Goal: Task Accomplishment & Management: Use online tool/utility

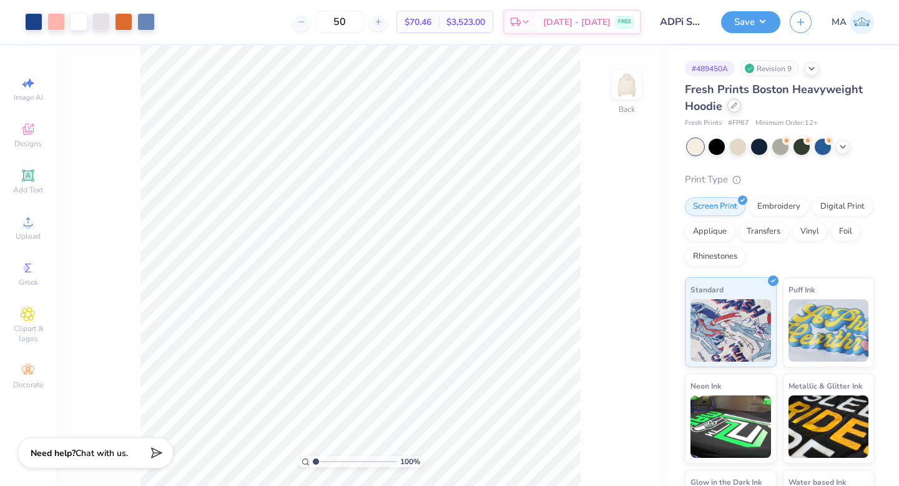
click at [735, 109] on div at bounding box center [734, 106] width 14 height 14
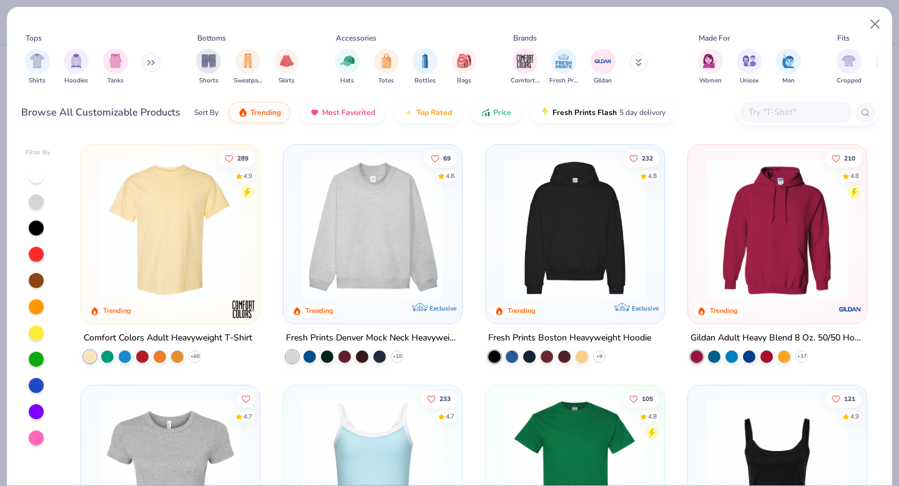
click at [777, 112] on input "text" at bounding box center [795, 112] width 96 height 14
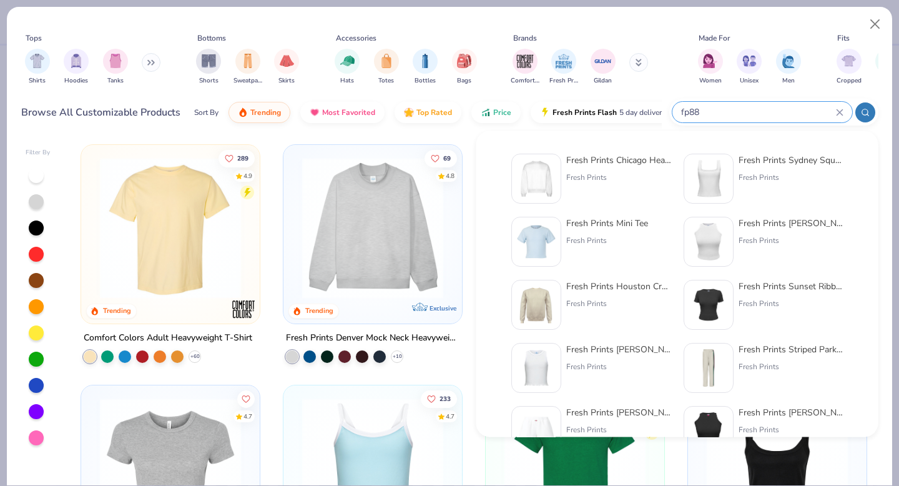
type input "fp88"
click at [630, 160] on div "Fresh Prints Chicago Heavyweight Crewneck" at bounding box center [618, 160] width 105 height 13
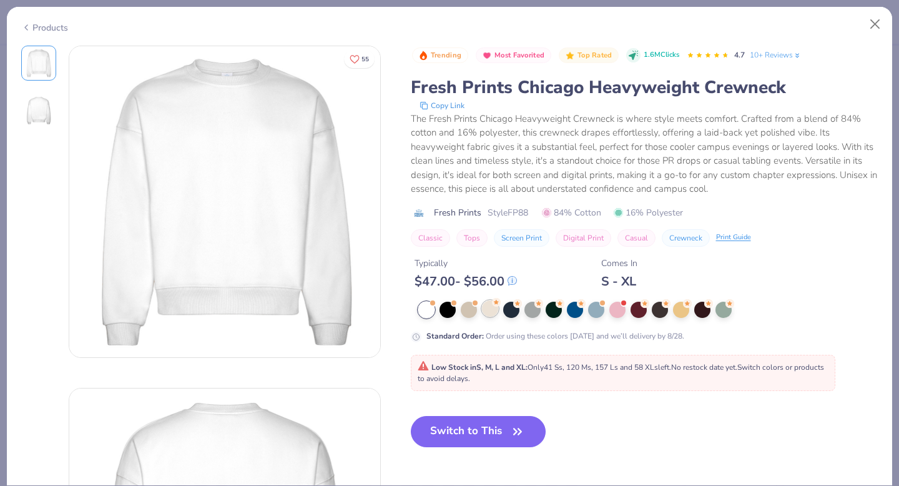
click at [486, 314] on div at bounding box center [490, 308] width 16 height 16
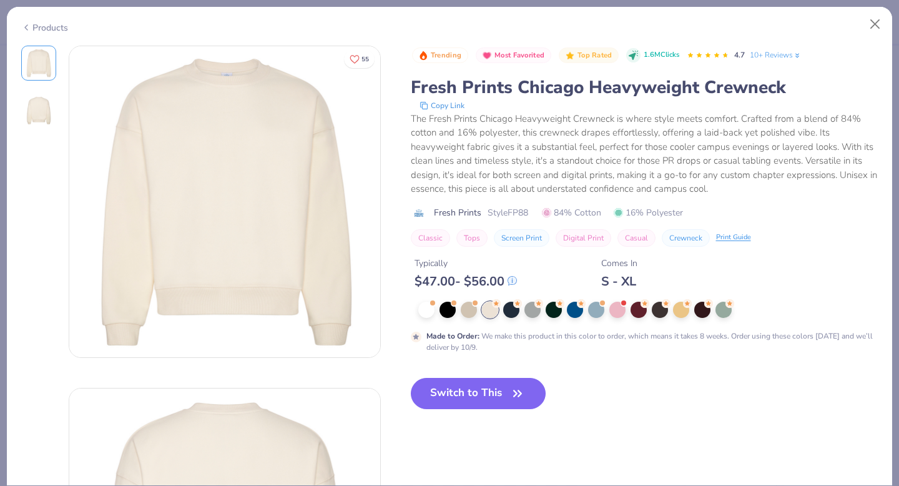
click at [485, 400] on button "Switch to This" at bounding box center [478, 393] width 135 height 31
click at [487, 386] on button "Switch to This" at bounding box center [478, 393] width 135 height 31
click at [525, 394] on icon "button" at bounding box center [517, 393] width 17 height 17
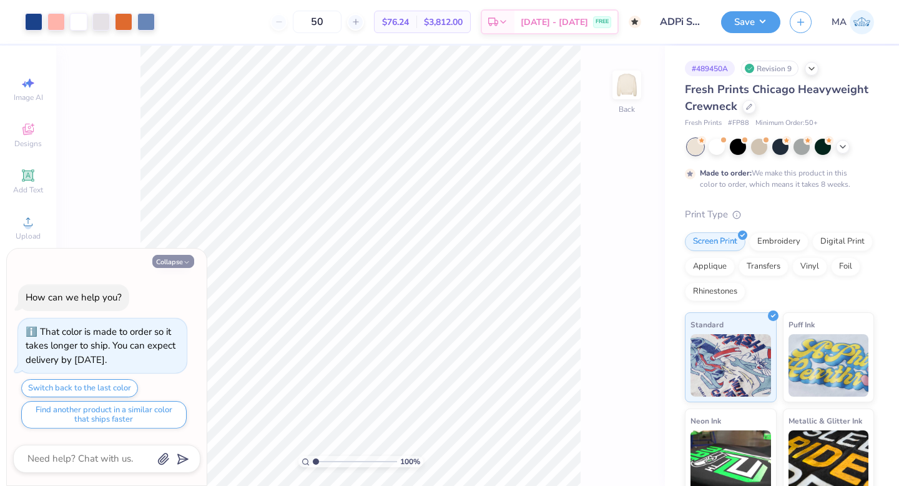
click at [181, 261] on button "Collapse" at bounding box center [173, 261] width 42 height 13
type textarea "x"
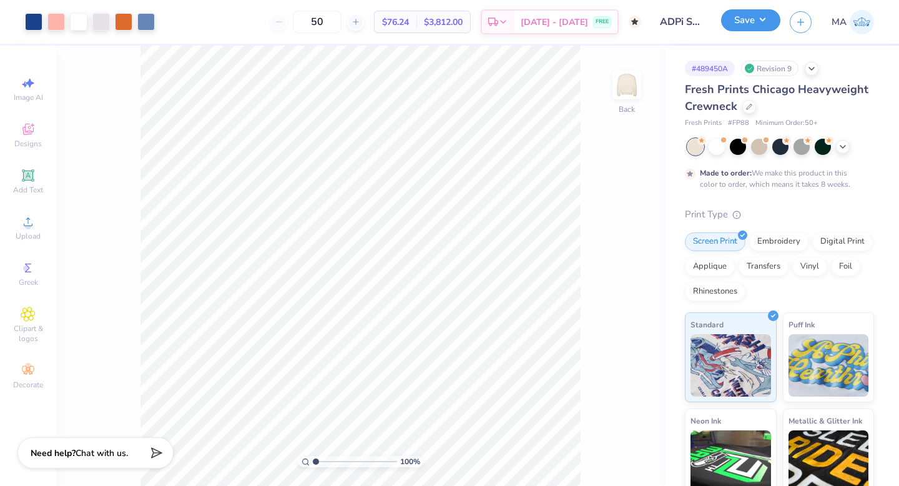
click at [757, 22] on button "Save" at bounding box center [750, 20] width 59 height 22
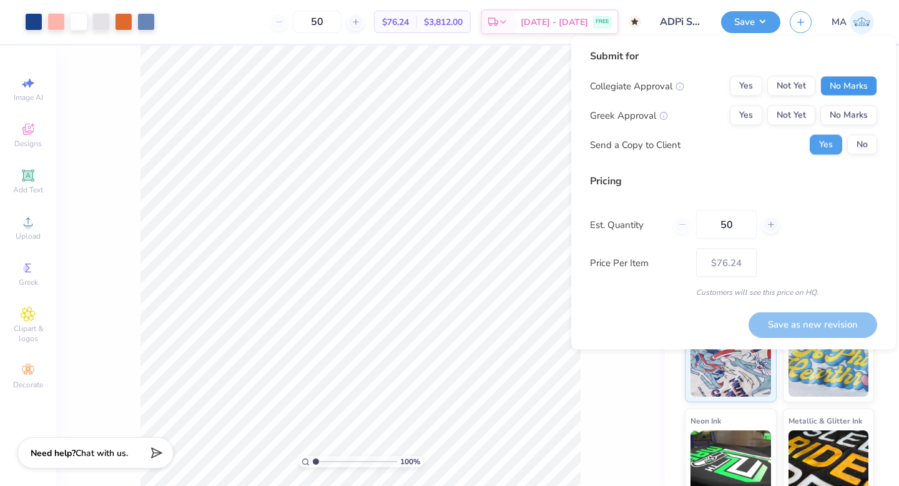
click at [833, 84] on button "No Marks" at bounding box center [848, 86] width 57 height 20
click at [752, 118] on button "Yes" at bounding box center [746, 116] width 32 height 20
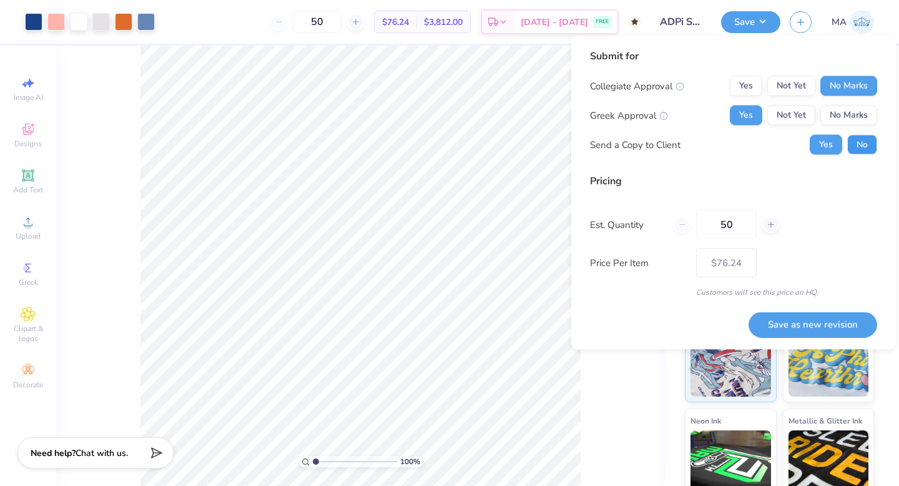
click at [860, 140] on button "No" at bounding box center [862, 145] width 30 height 20
click at [819, 144] on button "Yes" at bounding box center [826, 145] width 32 height 20
click at [814, 317] on button "Save as new revision" at bounding box center [813, 325] width 129 height 26
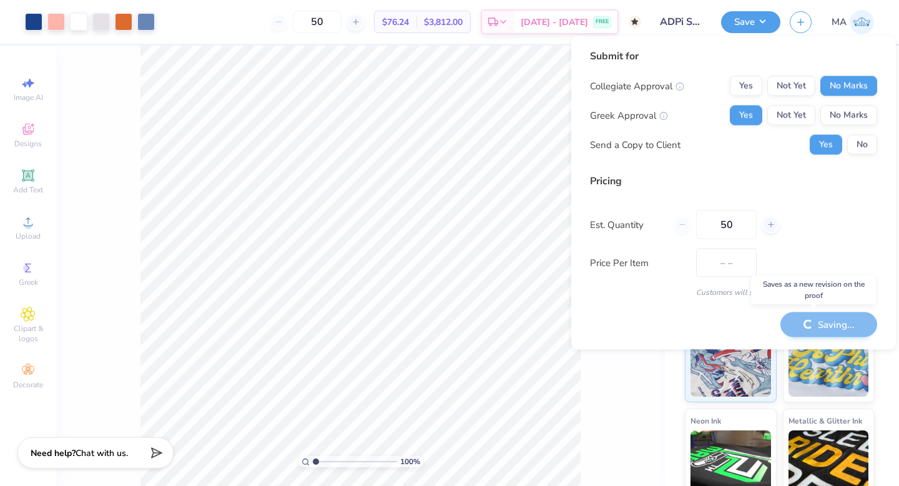
type input "$76.24"
